Goal: Navigation & Orientation: Find specific page/section

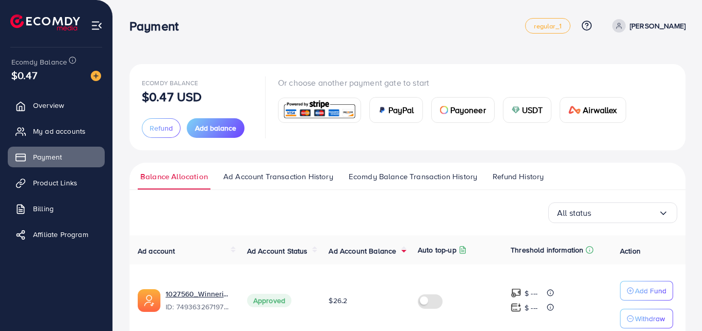
scroll to position [50, 0]
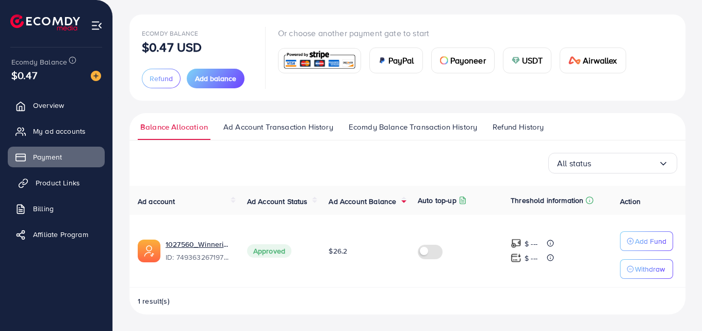
click at [76, 177] on span "Product Links" at bounding box center [58, 182] width 44 height 10
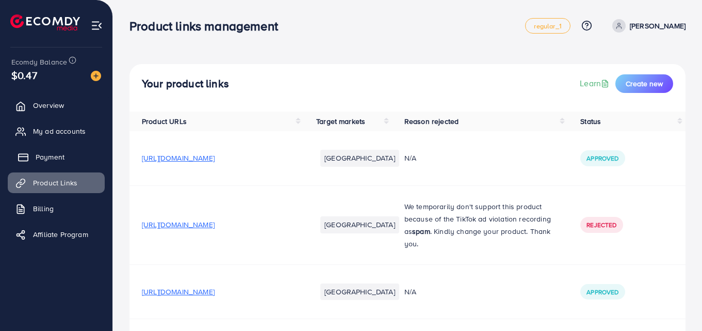
click at [69, 154] on link "Payment" at bounding box center [56, 157] width 97 height 21
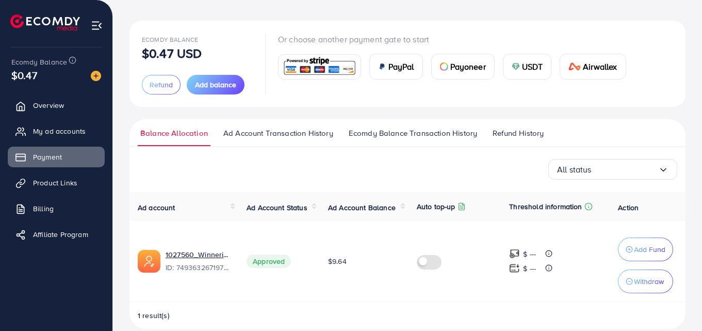
scroll to position [46, 0]
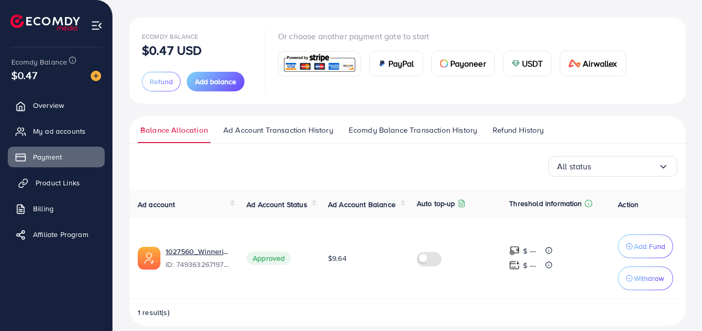
click at [62, 182] on span "Product Links" at bounding box center [58, 182] width 44 height 10
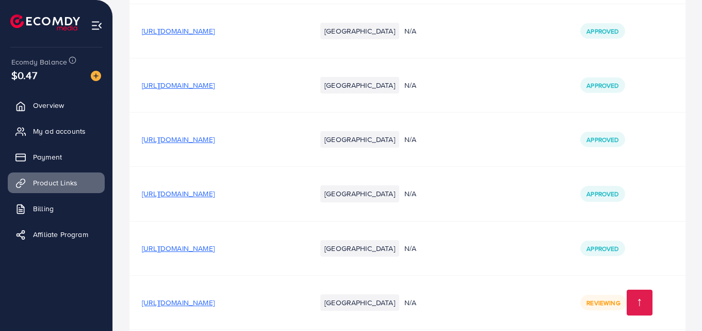
scroll to position [3484, 0]
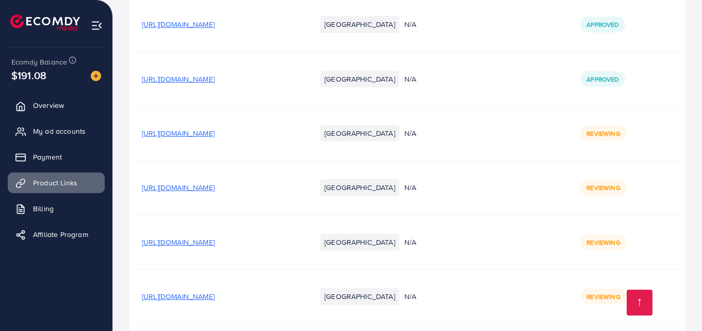
scroll to position [3393, 0]
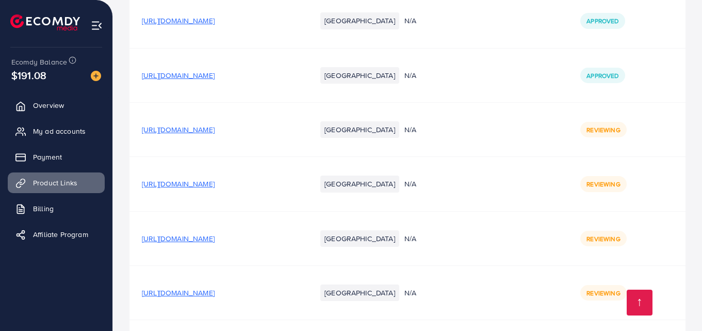
click at [76, 117] on ul "Overview My ad accounts Payment Product Links Billing Affiliate Program" at bounding box center [56, 173] width 112 height 165
click at [74, 114] on link "Overview" at bounding box center [56, 105] width 97 height 21
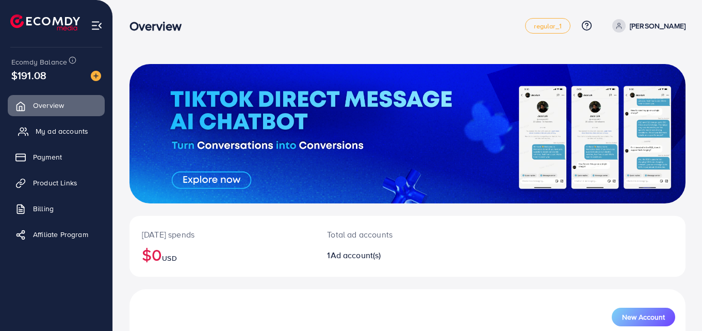
click at [68, 132] on span "My ad accounts" at bounding box center [62, 131] width 53 height 10
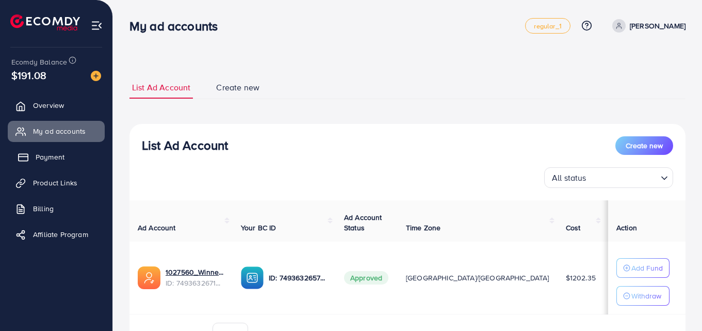
click at [53, 150] on link "Payment" at bounding box center [56, 157] width 97 height 21
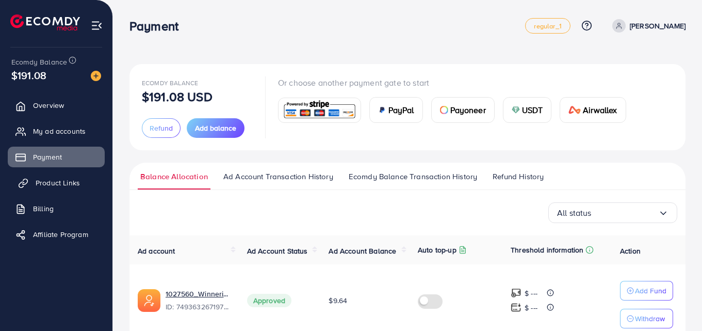
click at [51, 180] on span "Product Links" at bounding box center [58, 182] width 44 height 10
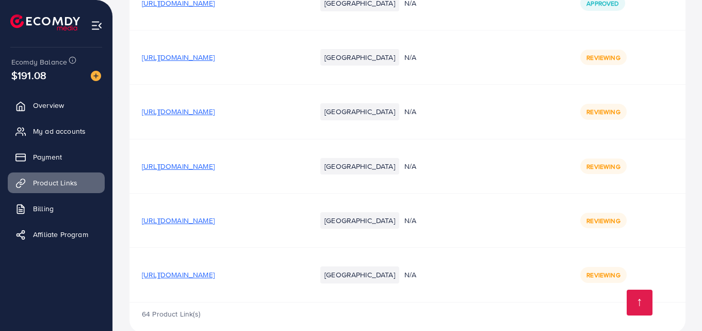
scroll to position [3484, 0]
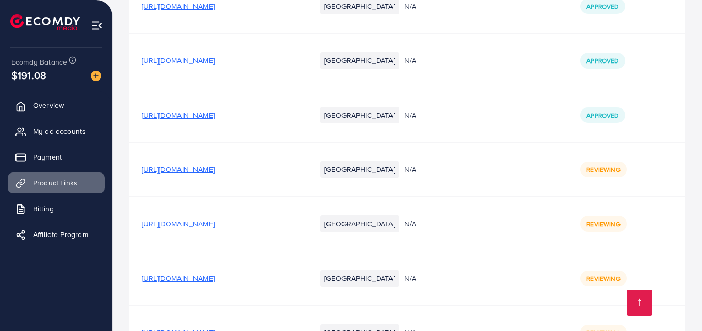
scroll to position [3484, 0]
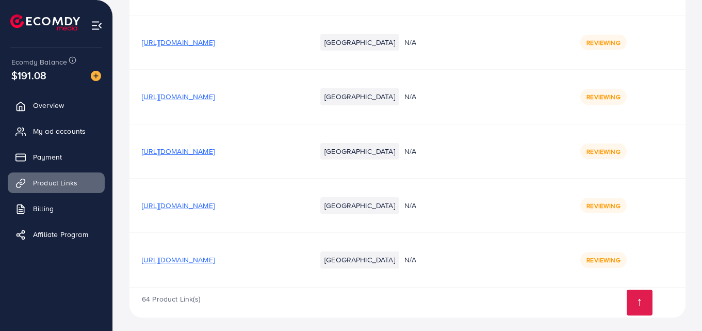
scroll to position [3484, 0]
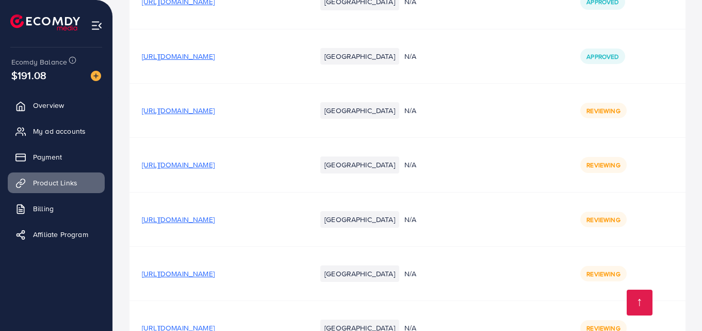
scroll to position [3484, 0]
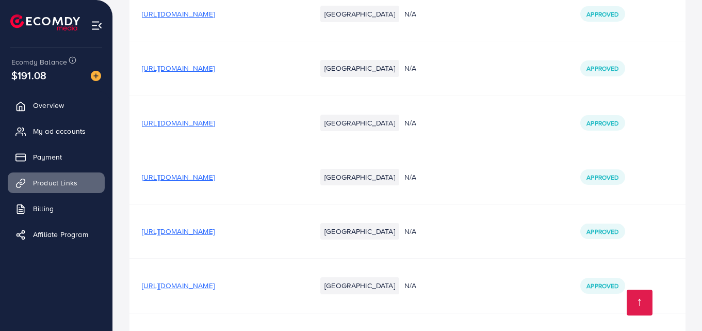
scroll to position [3484, 0]
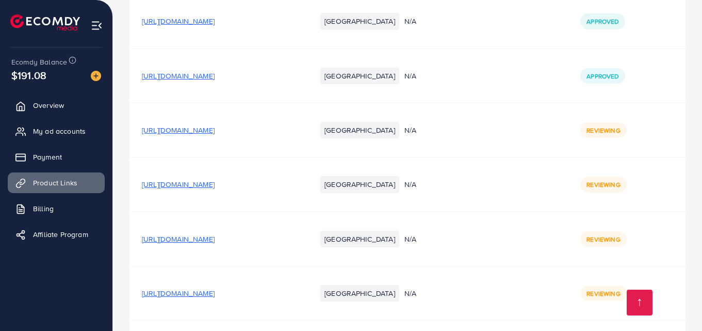
scroll to position [3484, 0]
